Goal: Task Accomplishment & Management: Manage account settings

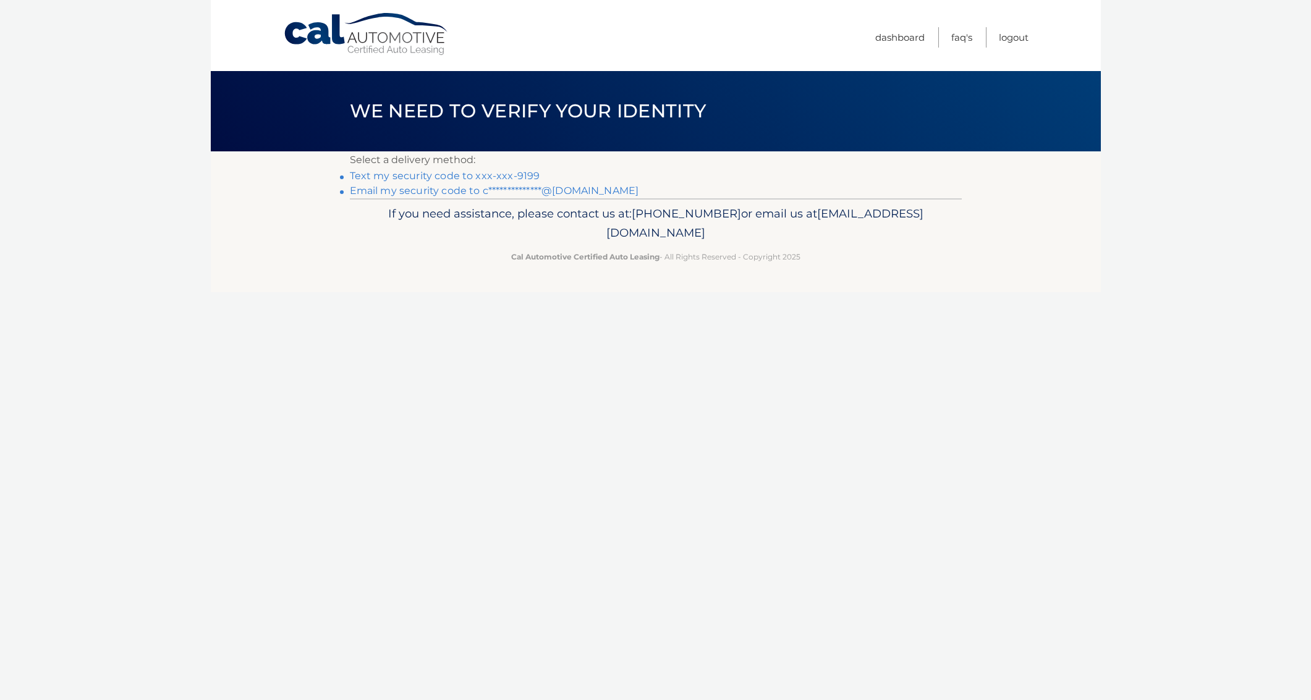
click at [523, 175] on link "Text my security code to xxx-xxx-9199" at bounding box center [445, 176] width 190 height 12
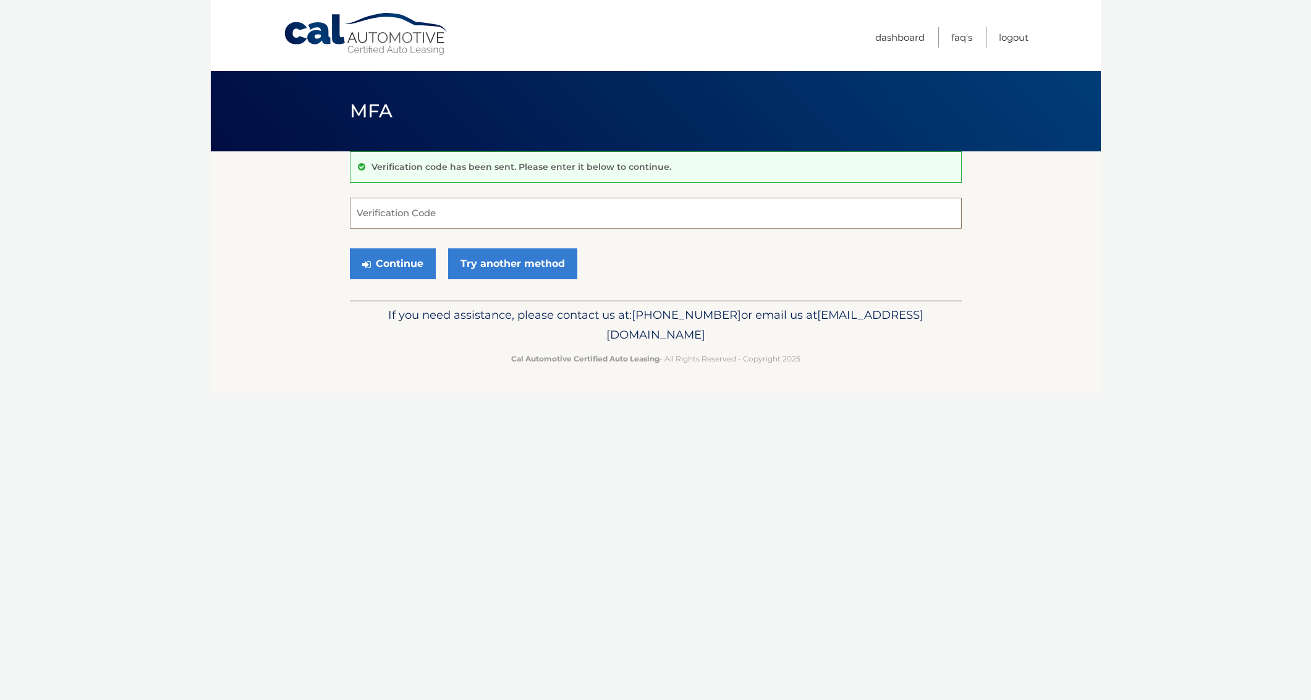
click at [504, 208] on input "Verification Code" at bounding box center [656, 213] width 612 height 31
click at [501, 202] on input "Verification Code" at bounding box center [656, 213] width 612 height 31
click at [504, 207] on input "Verification Code" at bounding box center [656, 213] width 612 height 31
type input "888032"
click at [350, 248] on button "Continue" at bounding box center [393, 263] width 86 height 31
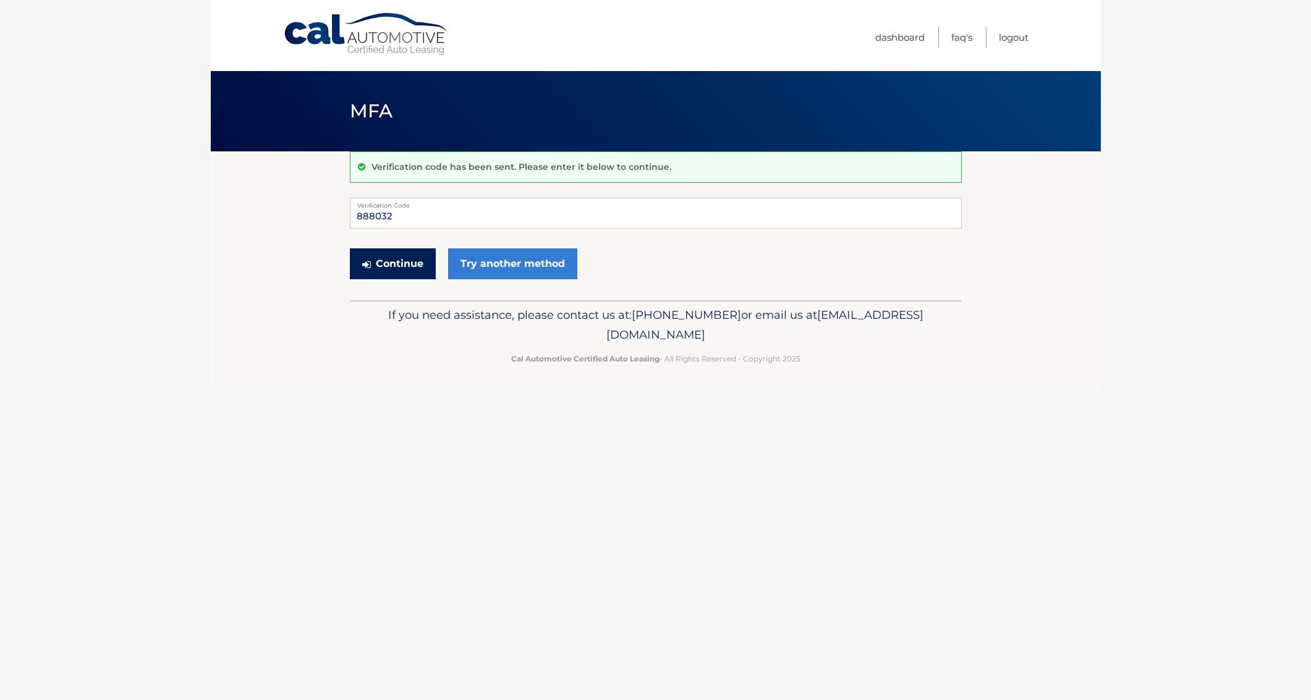
click at [413, 268] on button "Continue" at bounding box center [393, 263] width 86 height 31
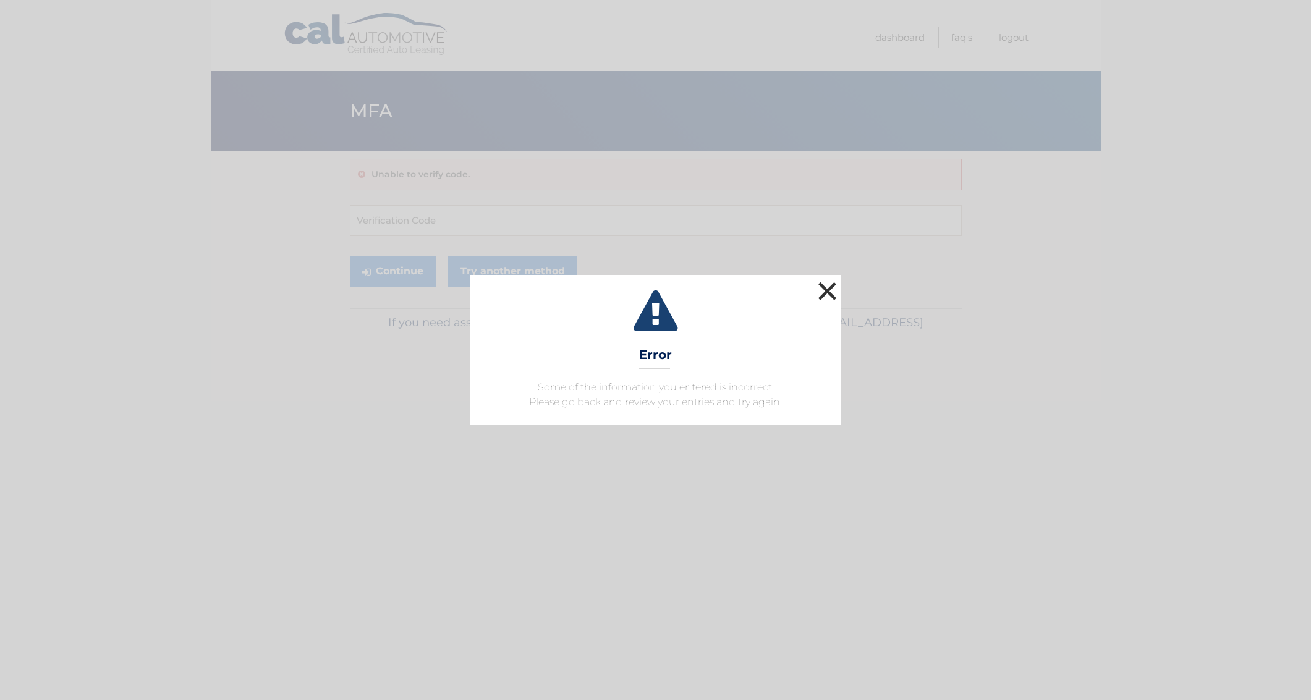
click at [819, 293] on button "×" at bounding box center [827, 291] width 25 height 25
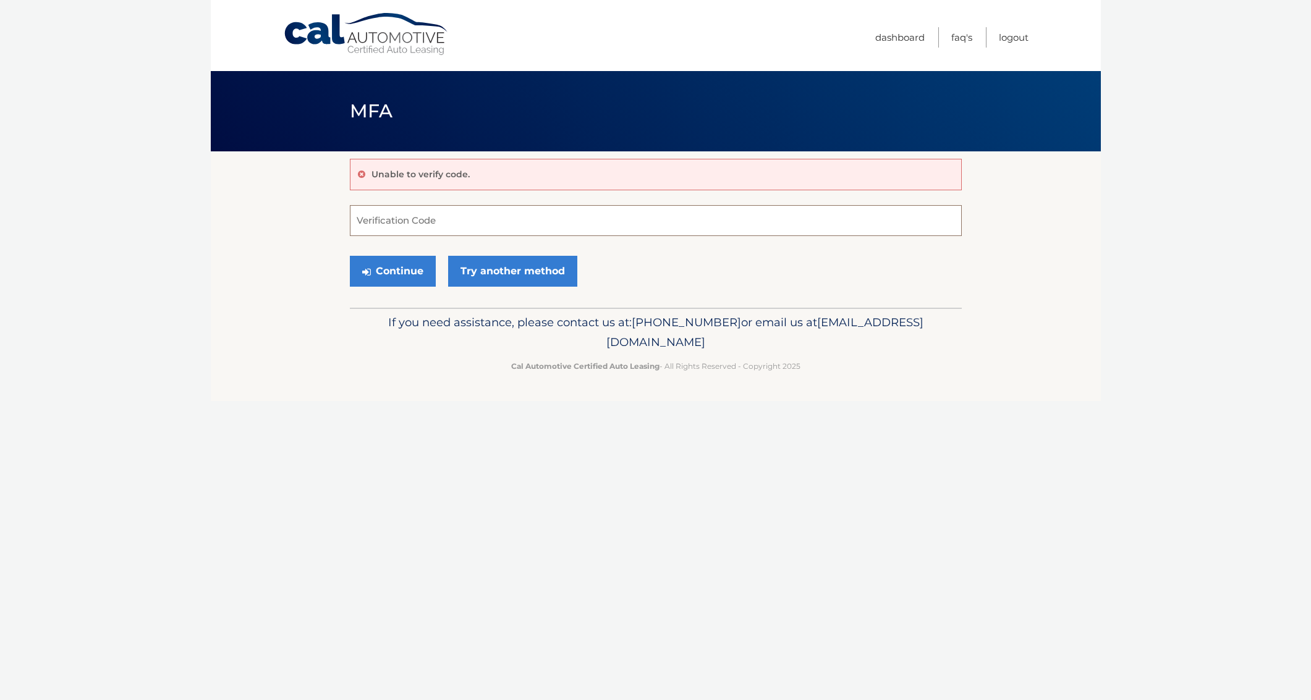
click at [422, 218] on input "Verification Code" at bounding box center [656, 220] width 612 height 31
type input "888032"
click at [404, 273] on button "Continue" at bounding box center [393, 271] width 86 height 31
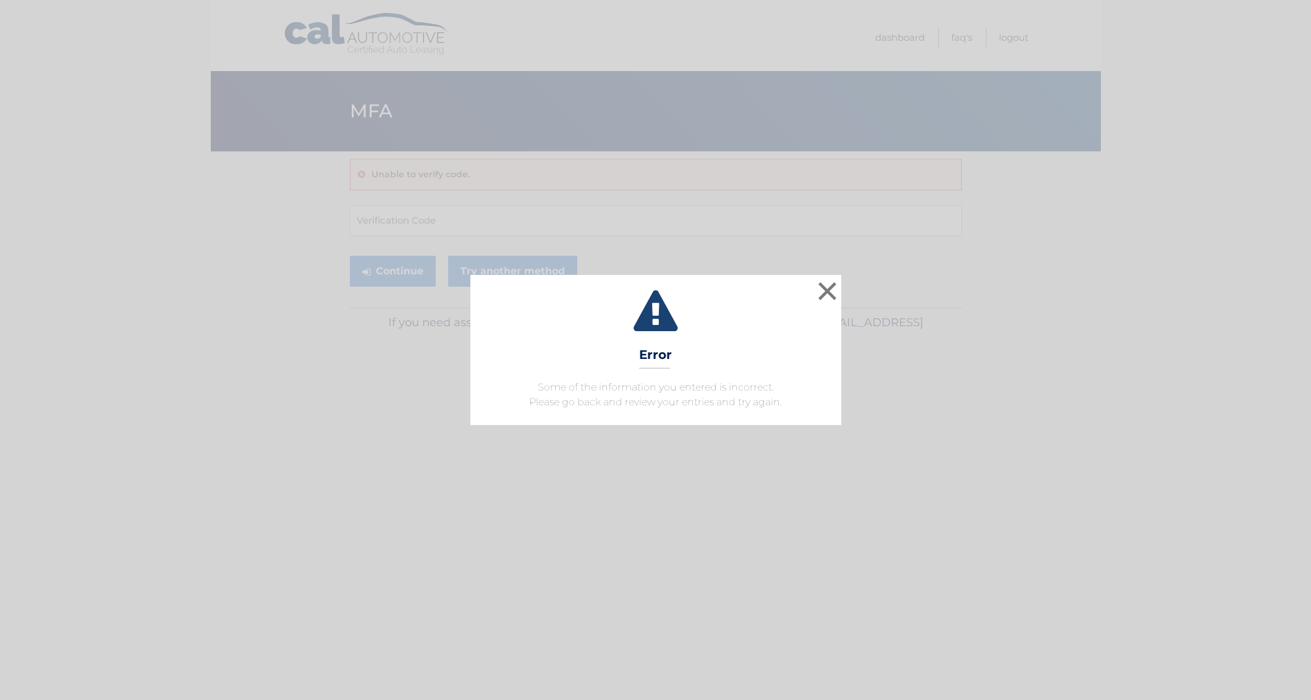
click at [663, 363] on h3 "Error" at bounding box center [655, 358] width 33 height 22
click at [831, 294] on button "×" at bounding box center [827, 291] width 25 height 25
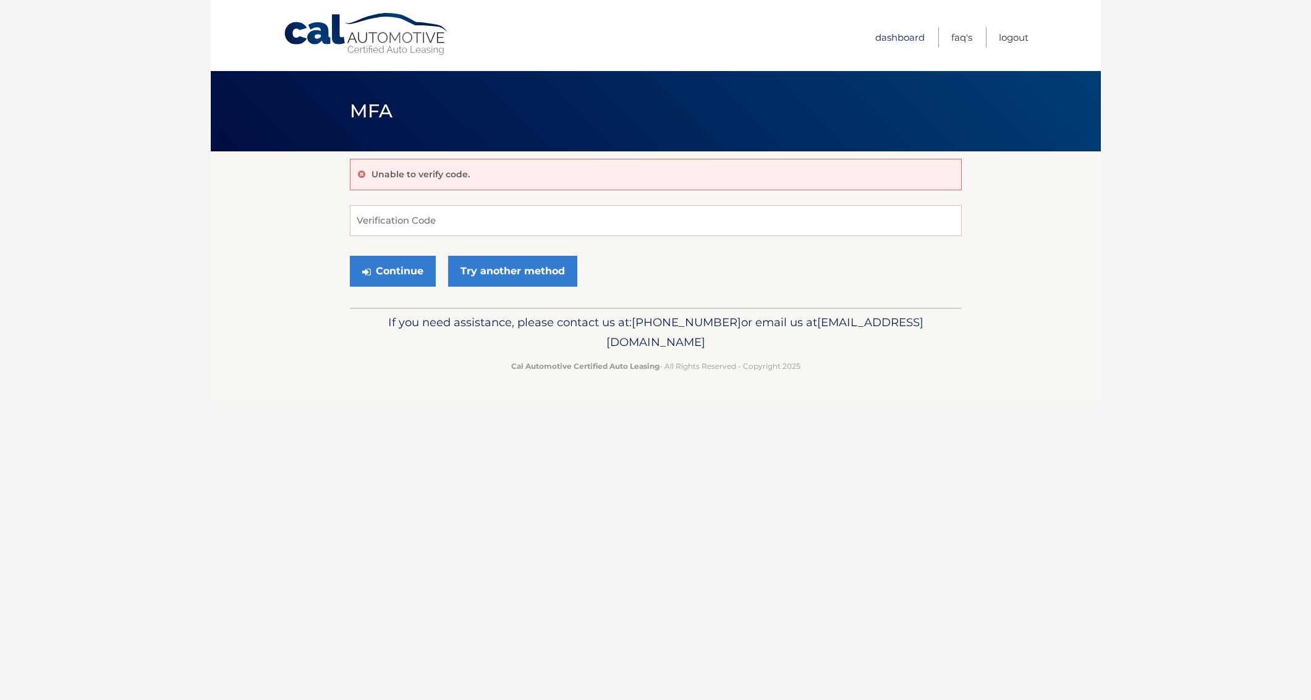
click at [879, 35] on link "Dashboard" at bounding box center [899, 37] width 49 height 20
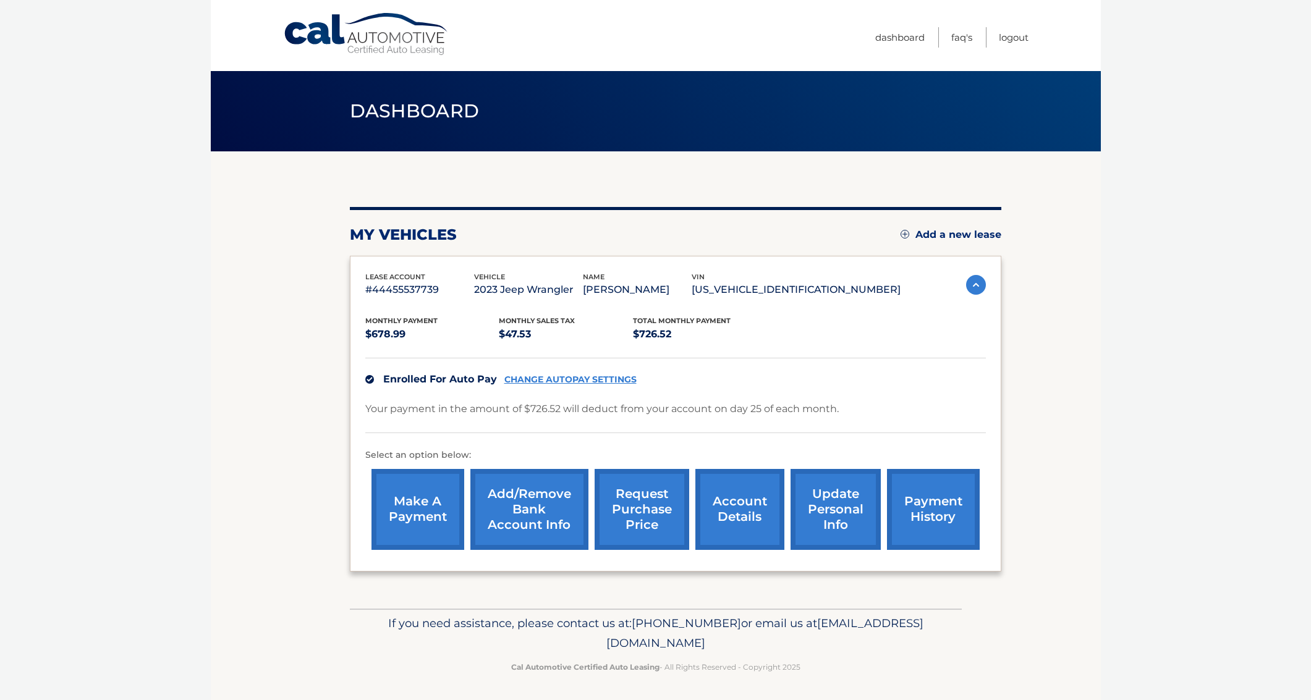
scroll to position [2, 0]
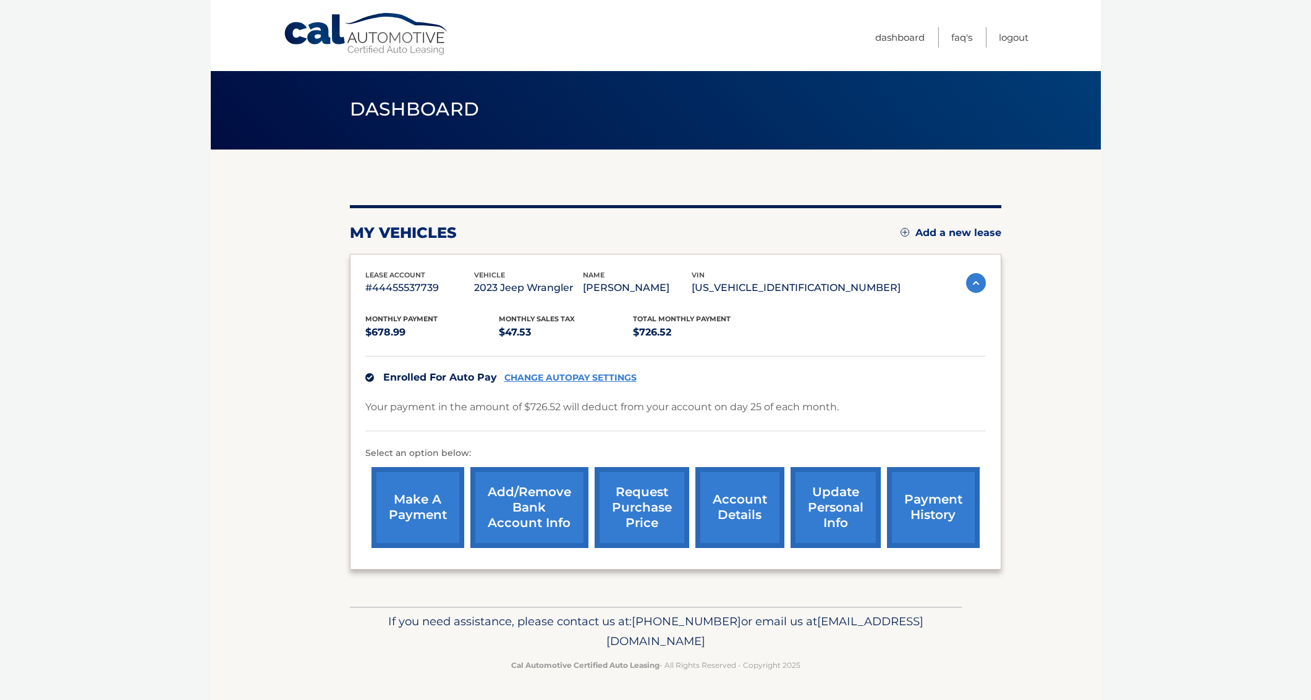
click at [627, 535] on link "request purchase price" at bounding box center [642, 507] width 95 height 81
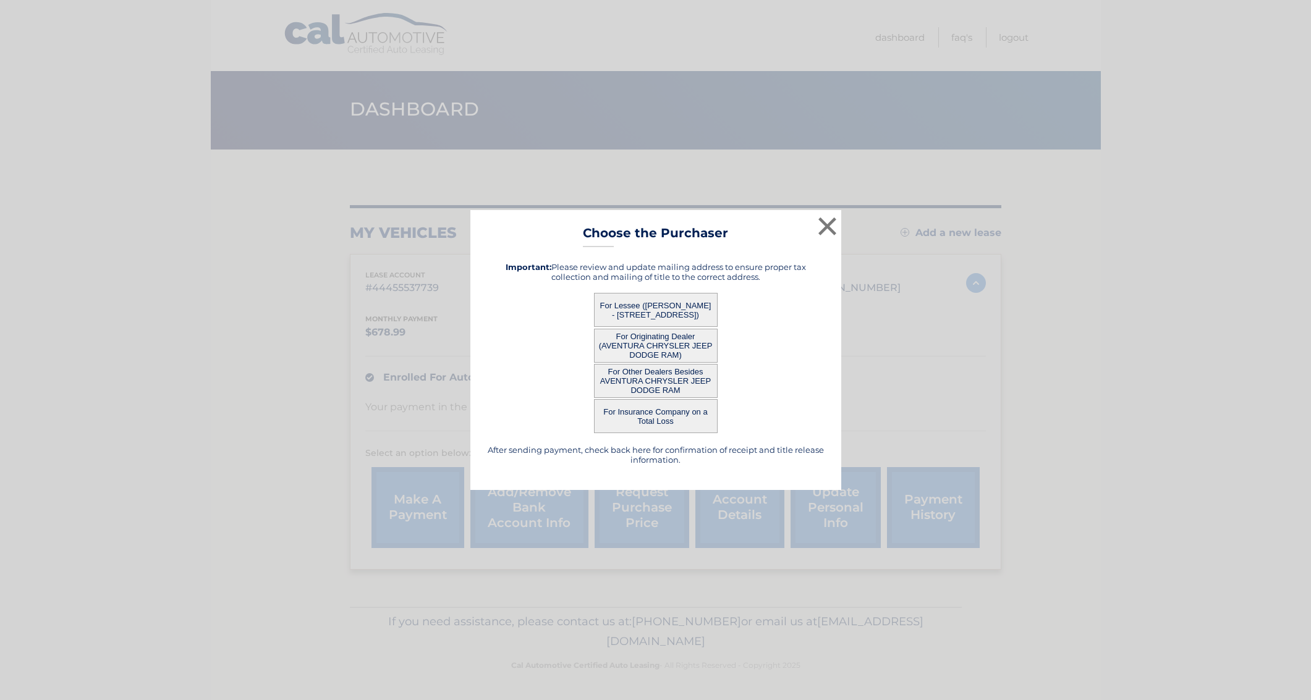
click at [677, 307] on button "For Lessee (CESARE CARDINALE - 3131 NE 188TH ST, Apt 1802, AVENTURA, FL 33180)" at bounding box center [656, 310] width 124 height 34
